Goal: Check status: Check status

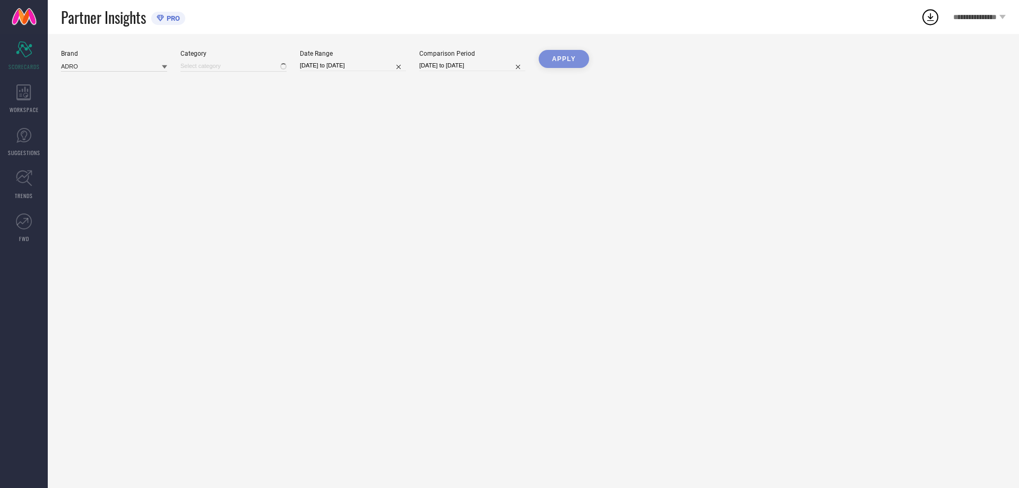
type input "All"
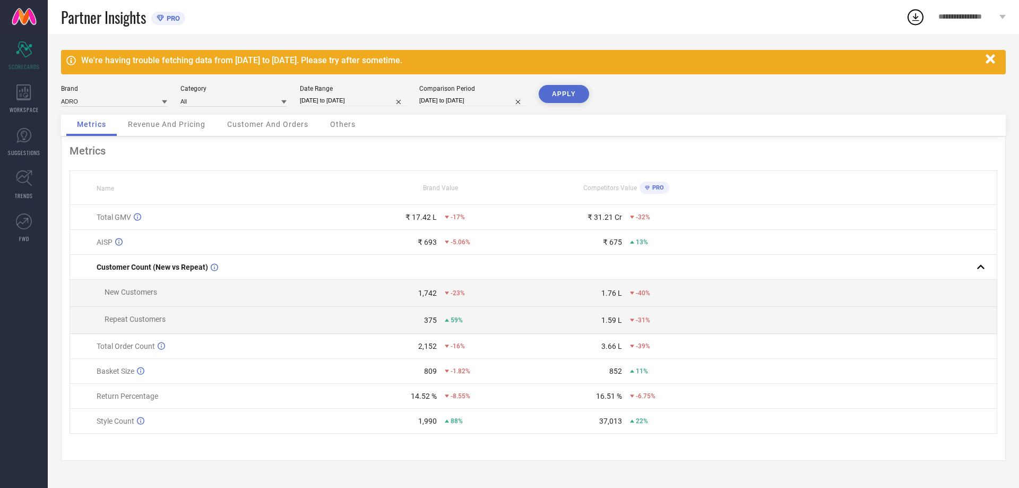
select select "7"
select select "2025"
select select "8"
select select "2025"
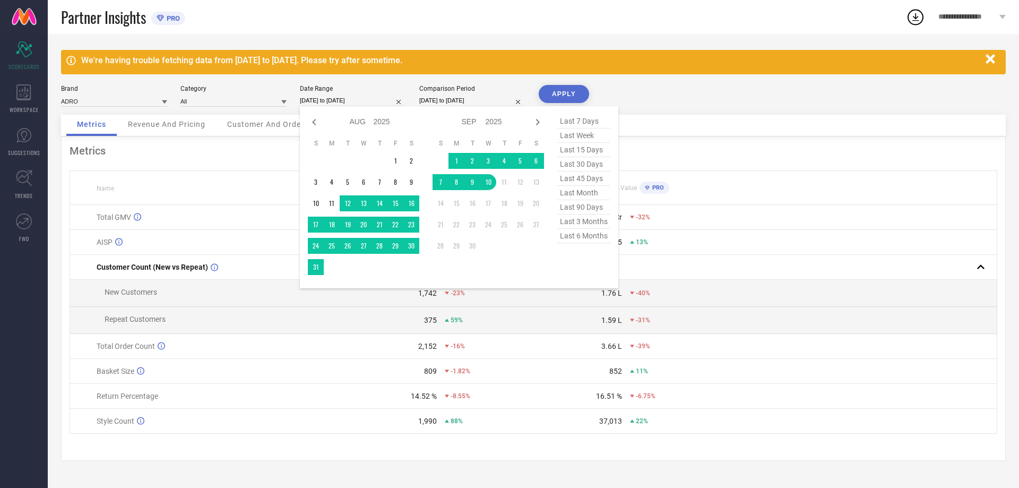
click at [339, 99] on input "[DATE] to [DATE]" at bounding box center [353, 100] width 106 height 11
click at [393, 158] on td "1" at bounding box center [395, 161] width 16 height 16
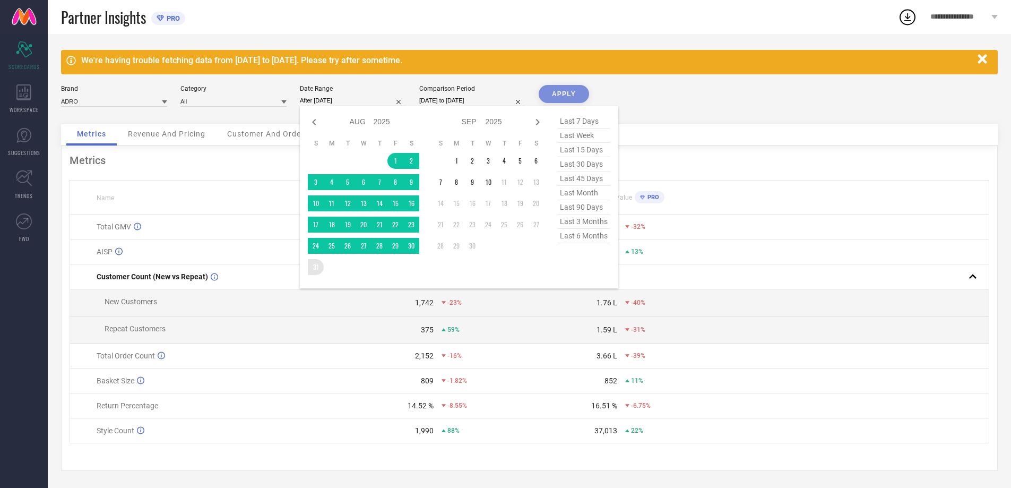
type input "[DATE] to [DATE]"
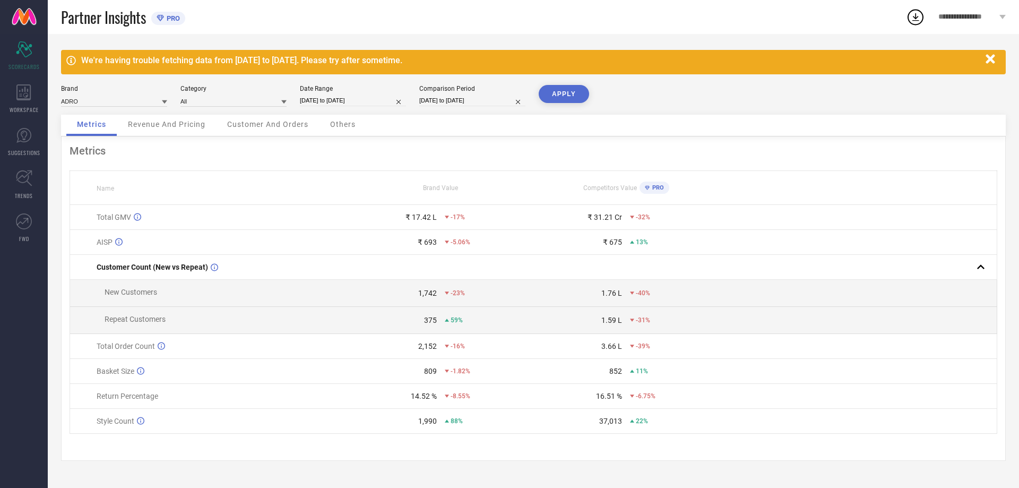
click at [565, 89] on button "APPLY" at bounding box center [564, 94] width 50 height 18
drag, startPoint x: 406, startPoint y: 214, endPoint x: 442, endPoint y: 217, distance: 35.7
click at [442, 217] on div "₹ 17.23 L -18%" at bounding box center [441, 217] width 184 height 8
